Goal: Obtain resource: Download file/media

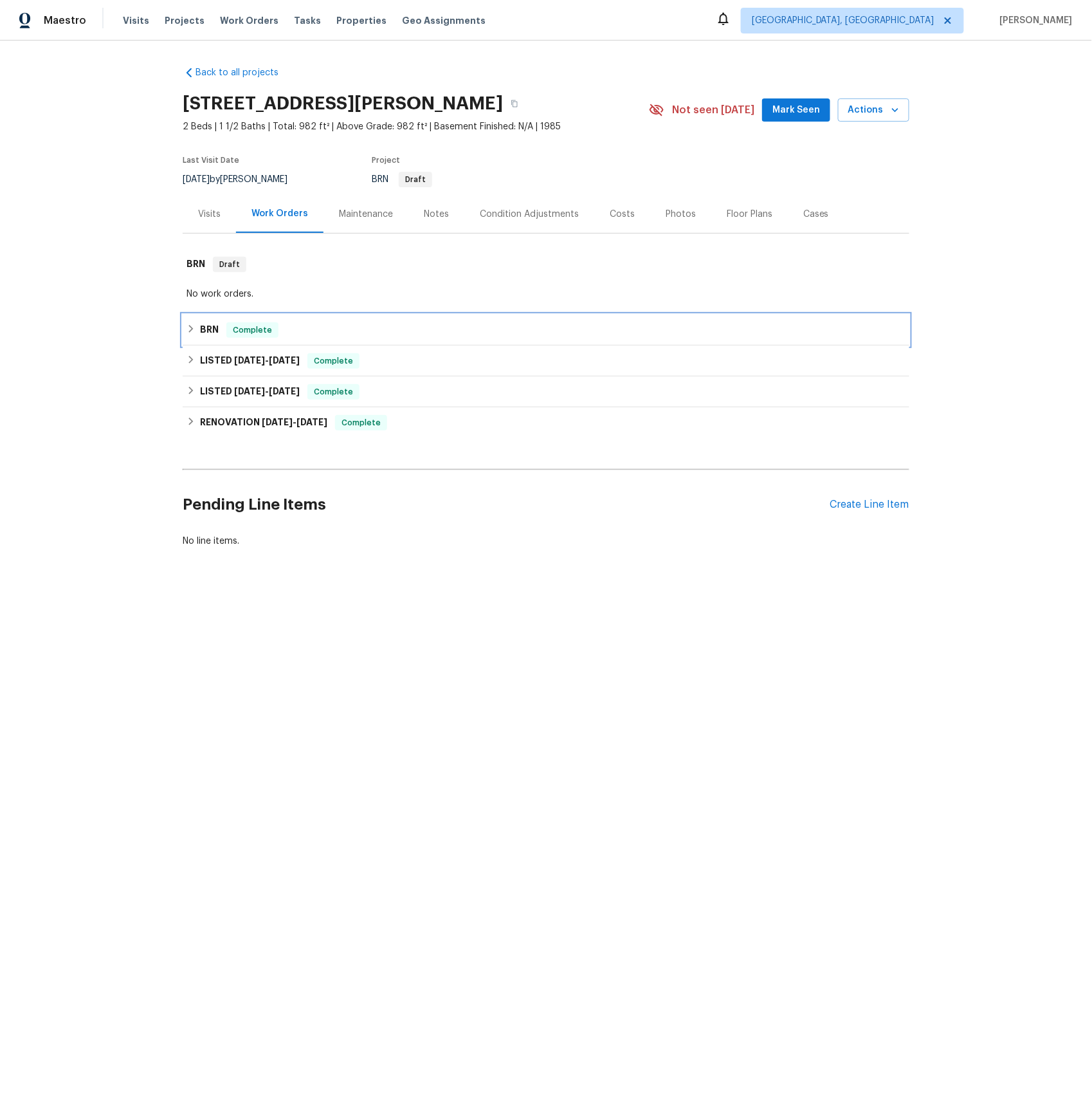
click at [205, 322] on h6 "BRN" at bounding box center [209, 330] width 18 height 16
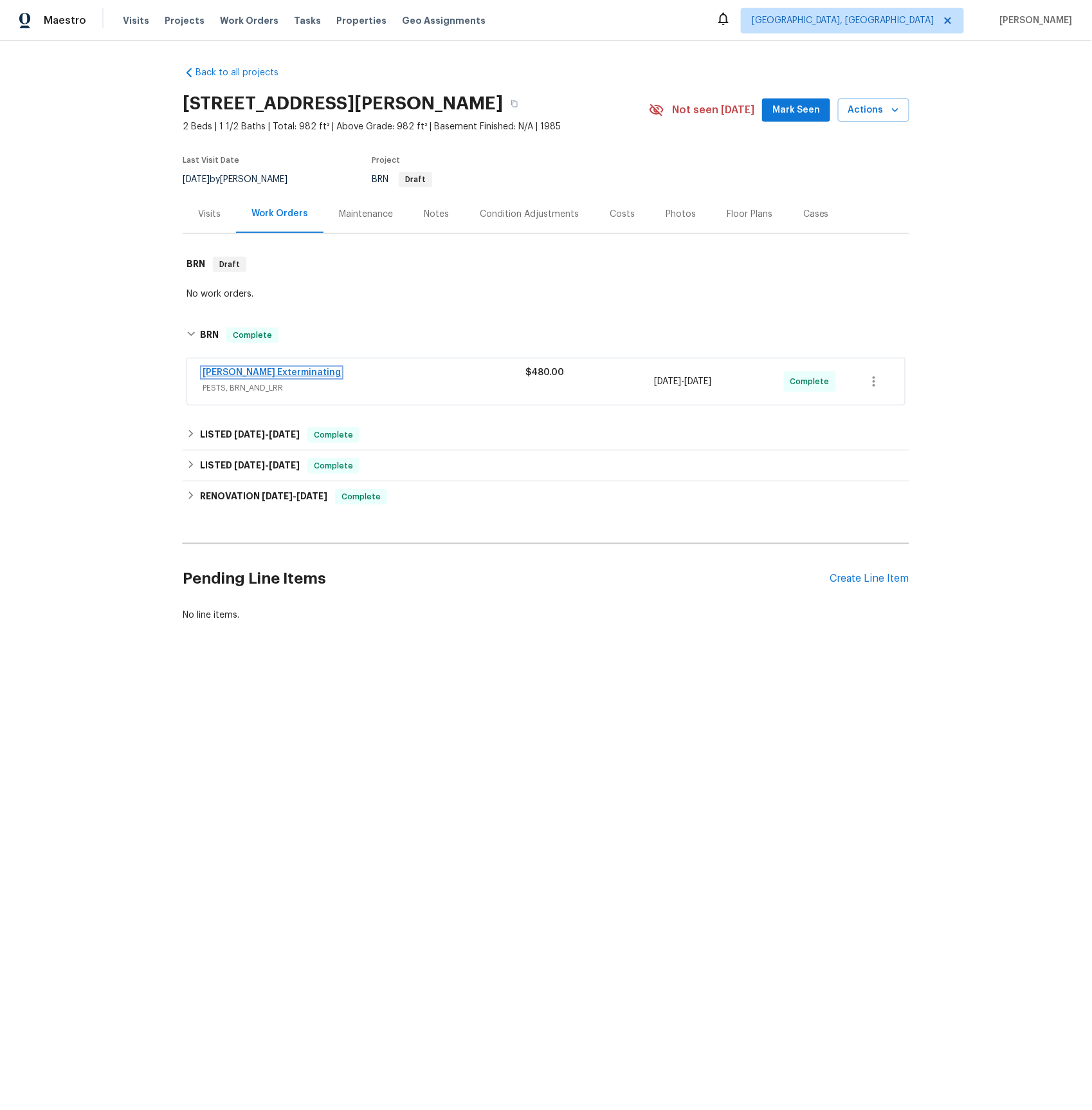
click at [223, 371] on link "[PERSON_NAME] Exterminating" at bounding box center [271, 372] width 138 height 9
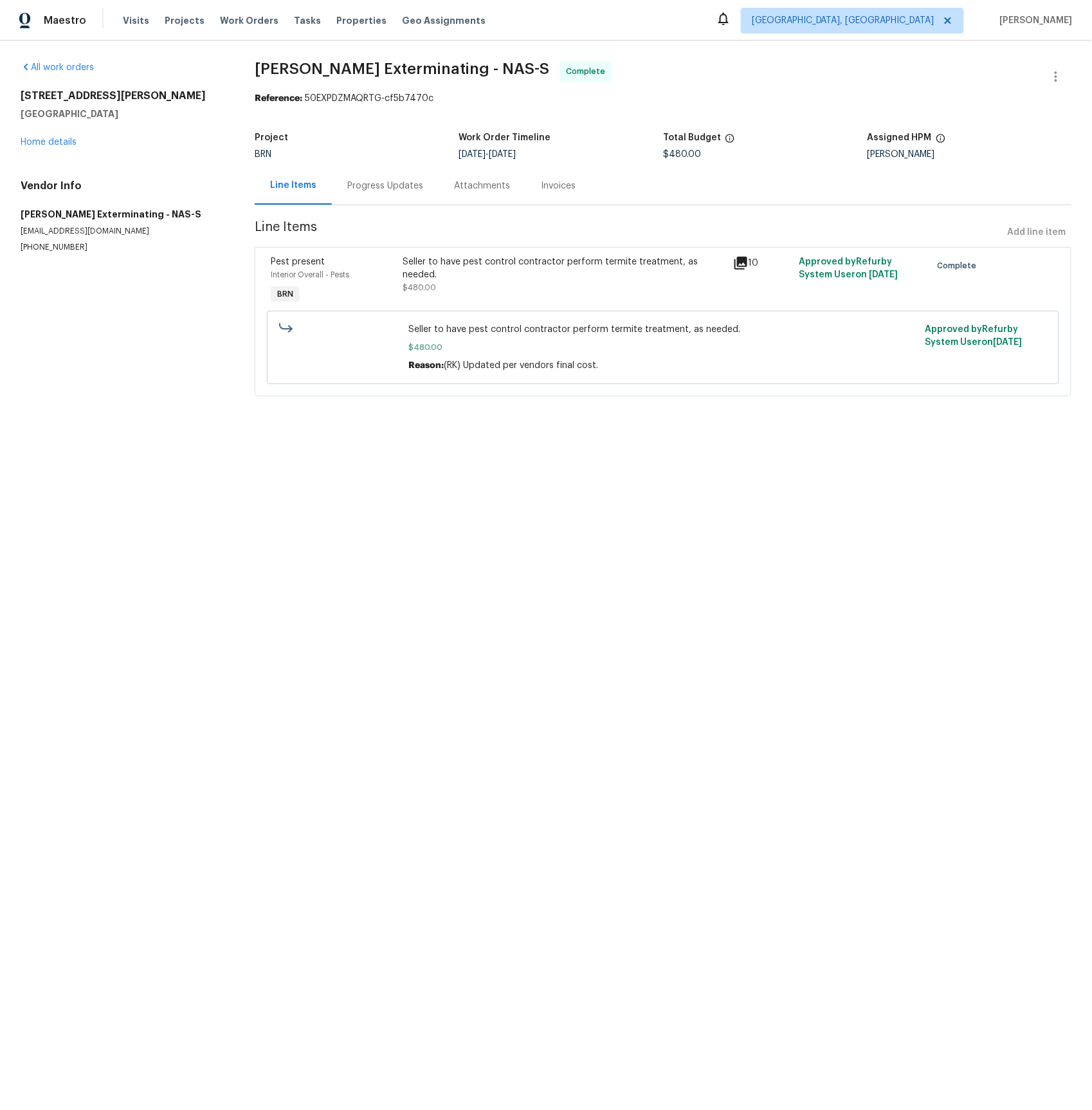
click at [551, 183] on div "Invoices" at bounding box center [558, 186] width 35 height 13
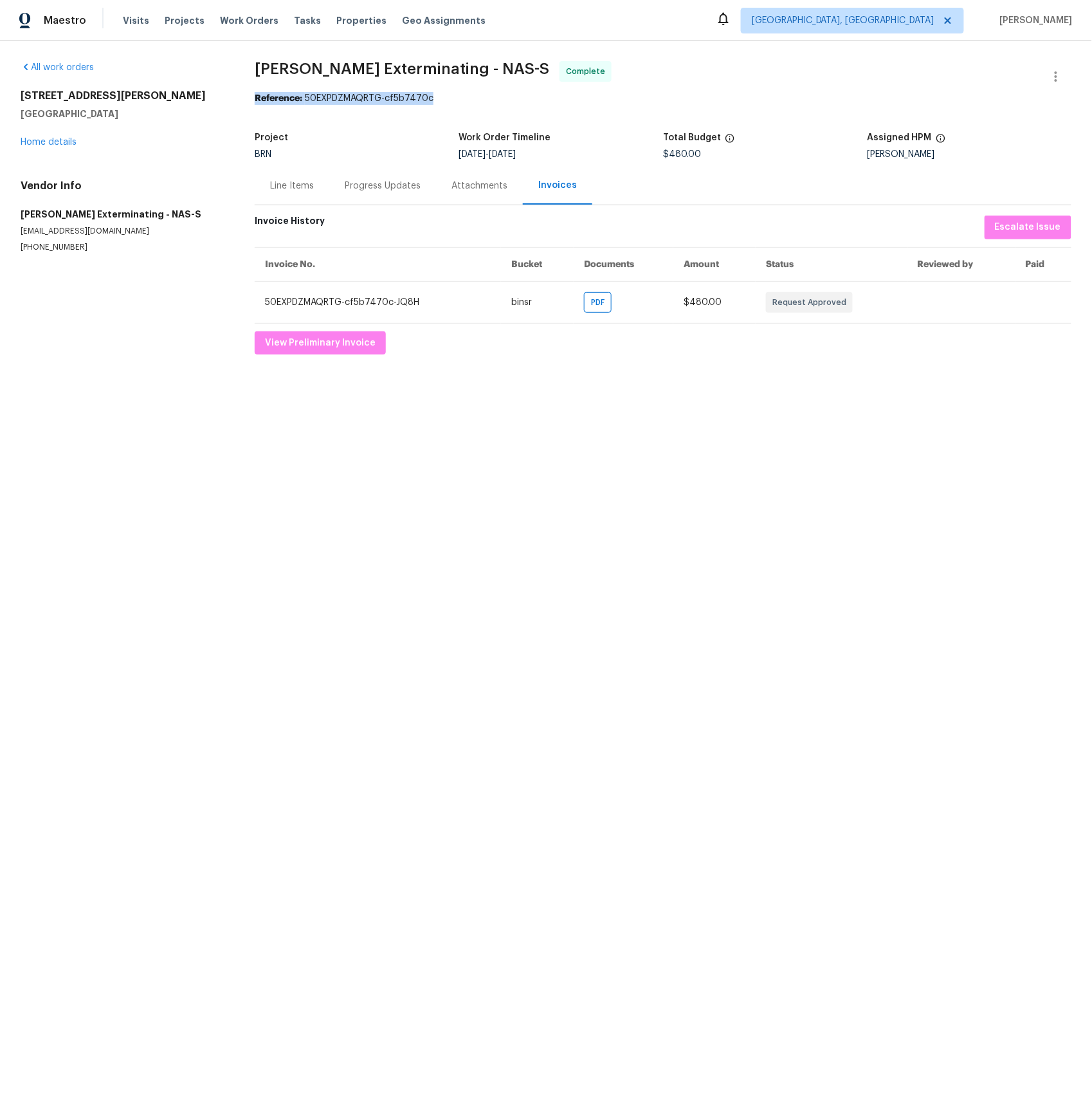
drag, startPoint x: 288, startPoint y: 97, endPoint x: 469, endPoint y: 104, distance: 181.1
click at [469, 104] on div "Reference: 50EXPDZMAQRTG-cf5b7470c" at bounding box center [663, 99] width 817 height 13
copy div "Reference: 50EXPDZMAQRTG-cf5b7470c"
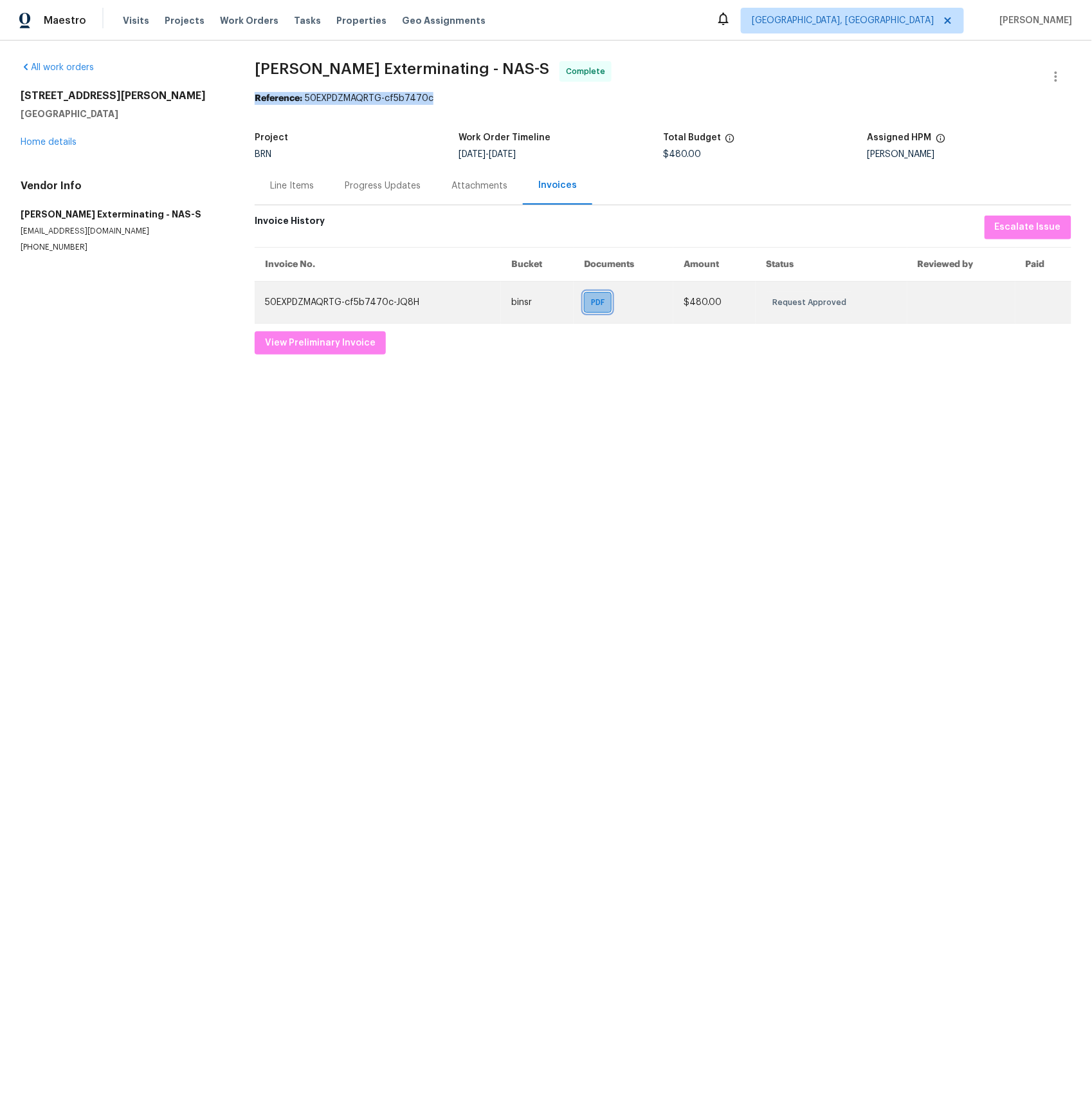
click at [596, 301] on span "PDF" at bounding box center [601, 303] width 18 height 13
